Goal: Find specific page/section: Find specific page/section

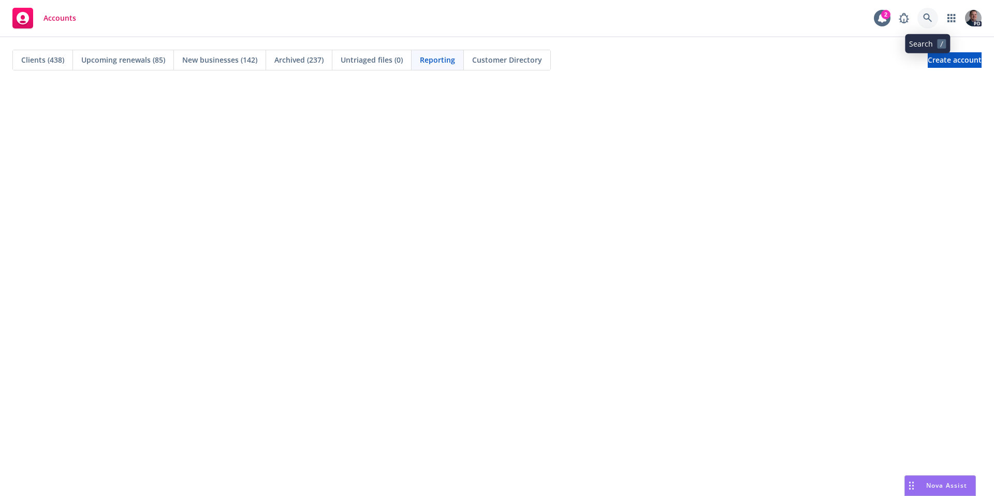
click at [934, 16] on link at bounding box center [927, 18] width 21 height 21
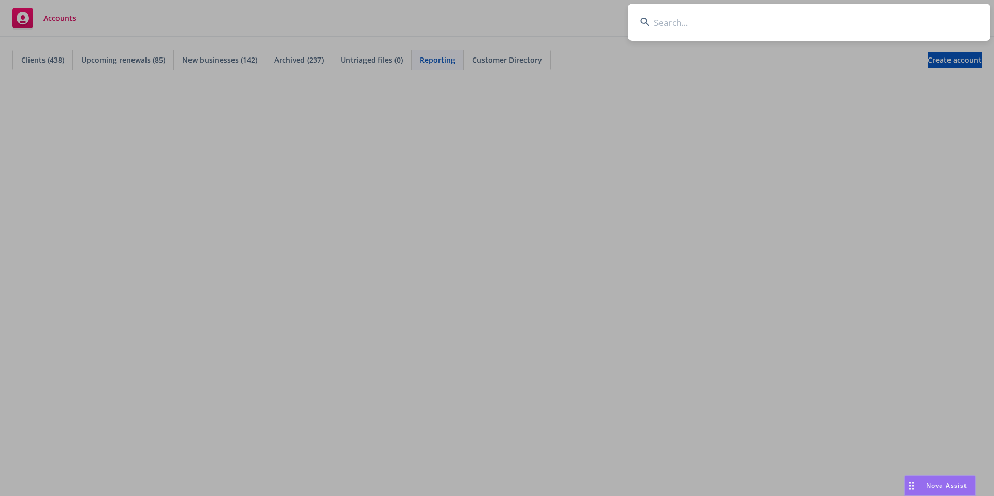
type input "u"
type input "p"
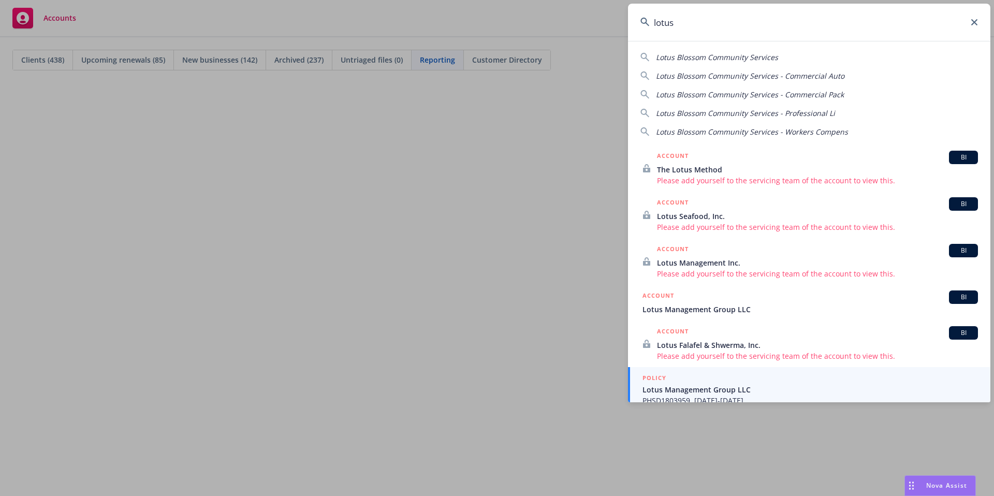
scroll to position [9, 0]
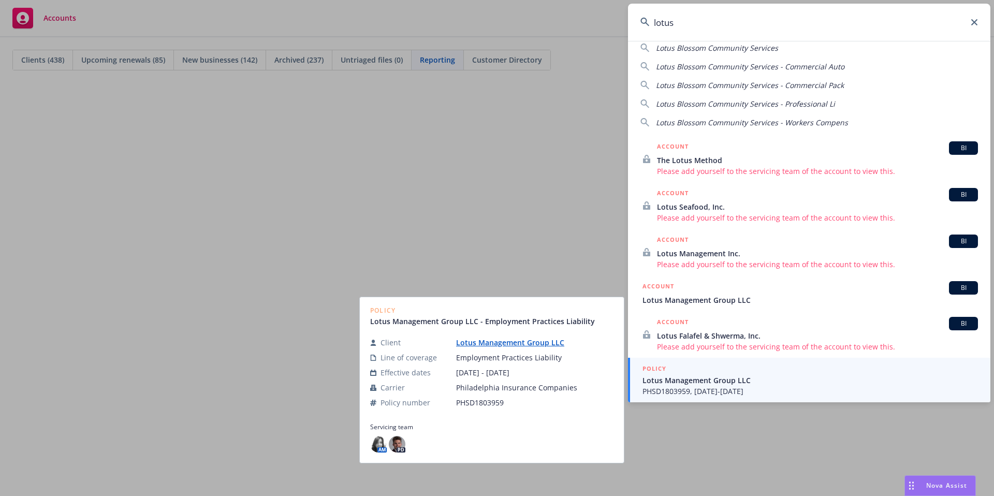
type input "lotus"
click at [550, 345] on link "Lotus Management Group LLC" at bounding box center [514, 343] width 116 height 10
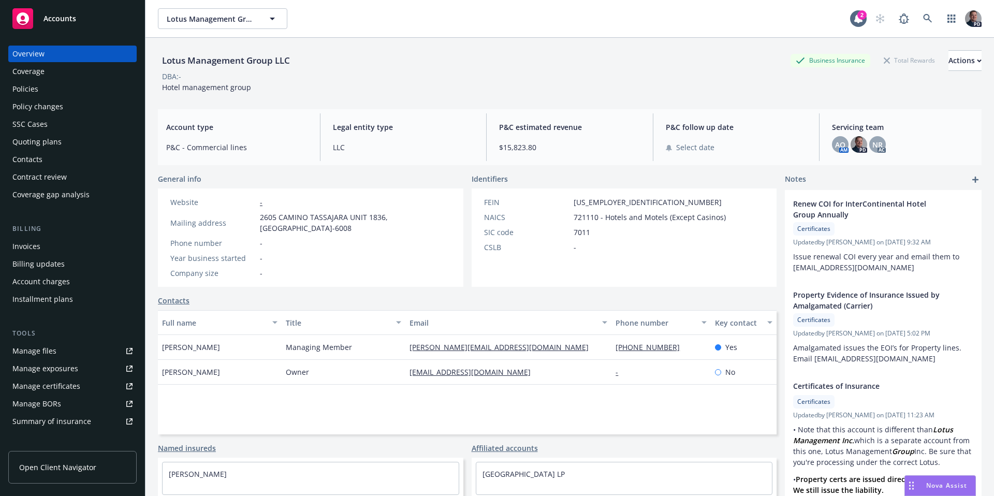
click at [271, 60] on div "Lotus Management Group LLC" at bounding box center [226, 60] width 136 height 13
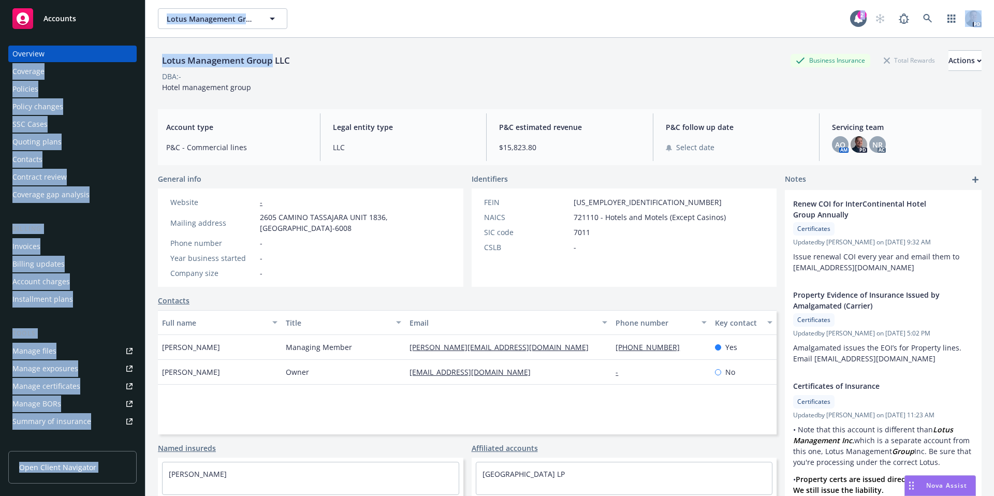
drag, startPoint x: 271, startPoint y: 59, endPoint x: 213, endPoint y: 61, distance: 58.5
click at [131, 61] on div "Accounts Overview Coverage Policies Policy changes SSC Cases Quoting plans Cont…" at bounding box center [497, 248] width 994 height 496
click at [213, 61] on div "Lotus Management Group LLC" at bounding box center [226, 60] width 136 height 13
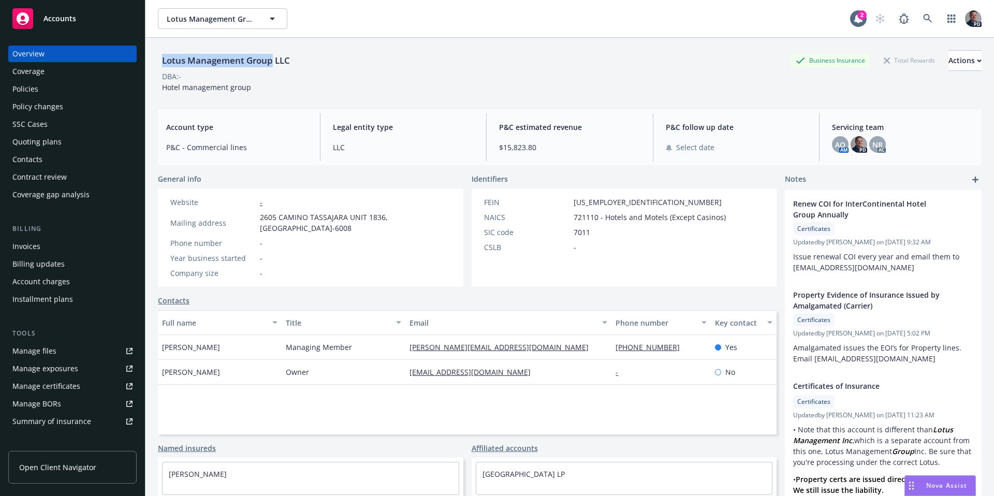
drag, startPoint x: 273, startPoint y: 61, endPoint x: 165, endPoint y: 60, distance: 108.2
click at [164, 60] on div "Lotus Management Group LLC" at bounding box center [226, 60] width 136 height 13
copy div "Lotus Management Group"
